Goal: Task Accomplishment & Management: Manage account settings

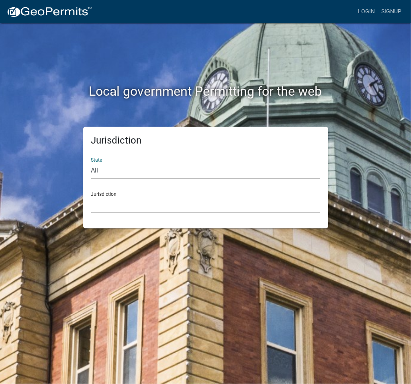
click at [104, 165] on select "All [US_STATE] [US_STATE] [US_STATE] [US_STATE] [US_STATE] [US_STATE] [US_STATE…" at bounding box center [205, 170] width 229 height 16
select select "[US_STATE]"
click at [91, 162] on select "All [US_STATE] [US_STATE] [US_STATE] [US_STATE] [US_STATE] [US_STATE] [US_STATE…" at bounding box center [205, 170] width 229 height 16
click at [107, 192] on div "Jurisdiction [GEOGRAPHIC_DATA], [US_STATE] [GEOGRAPHIC_DATA], [US_STATE] [GEOGR…" at bounding box center [205, 199] width 229 height 28
click at [107, 201] on select "[GEOGRAPHIC_DATA], [US_STATE] [GEOGRAPHIC_DATA], [US_STATE] [GEOGRAPHIC_DATA], …" at bounding box center [205, 204] width 229 height 16
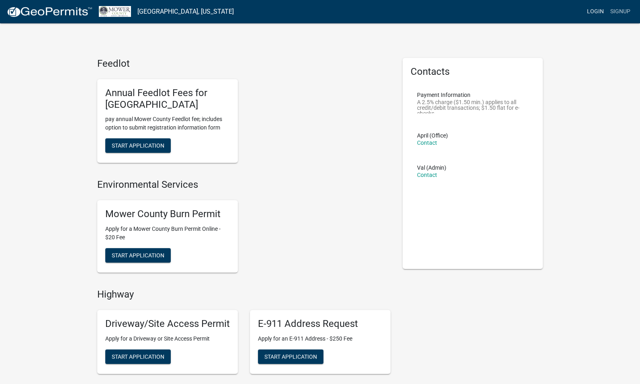
click at [559, 10] on link "Login" at bounding box center [595, 11] width 23 height 15
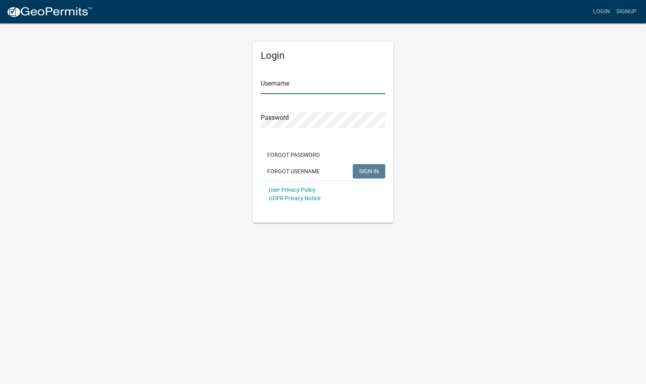
type input "MowerDispatch"
click at [367, 170] on span "SIGN IN" at bounding box center [369, 170] width 20 height 6
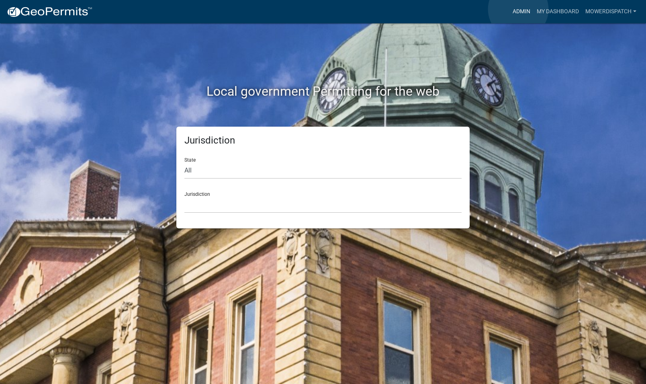
click at [518, 9] on link "Admin" at bounding box center [521, 11] width 24 height 15
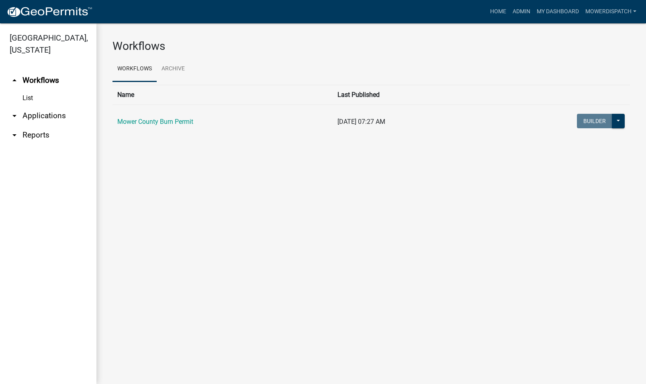
click at [56, 117] on link "arrow_drop_down Applications" at bounding box center [48, 115] width 96 height 19
